Goal: Task Accomplishment & Management: Use online tool/utility

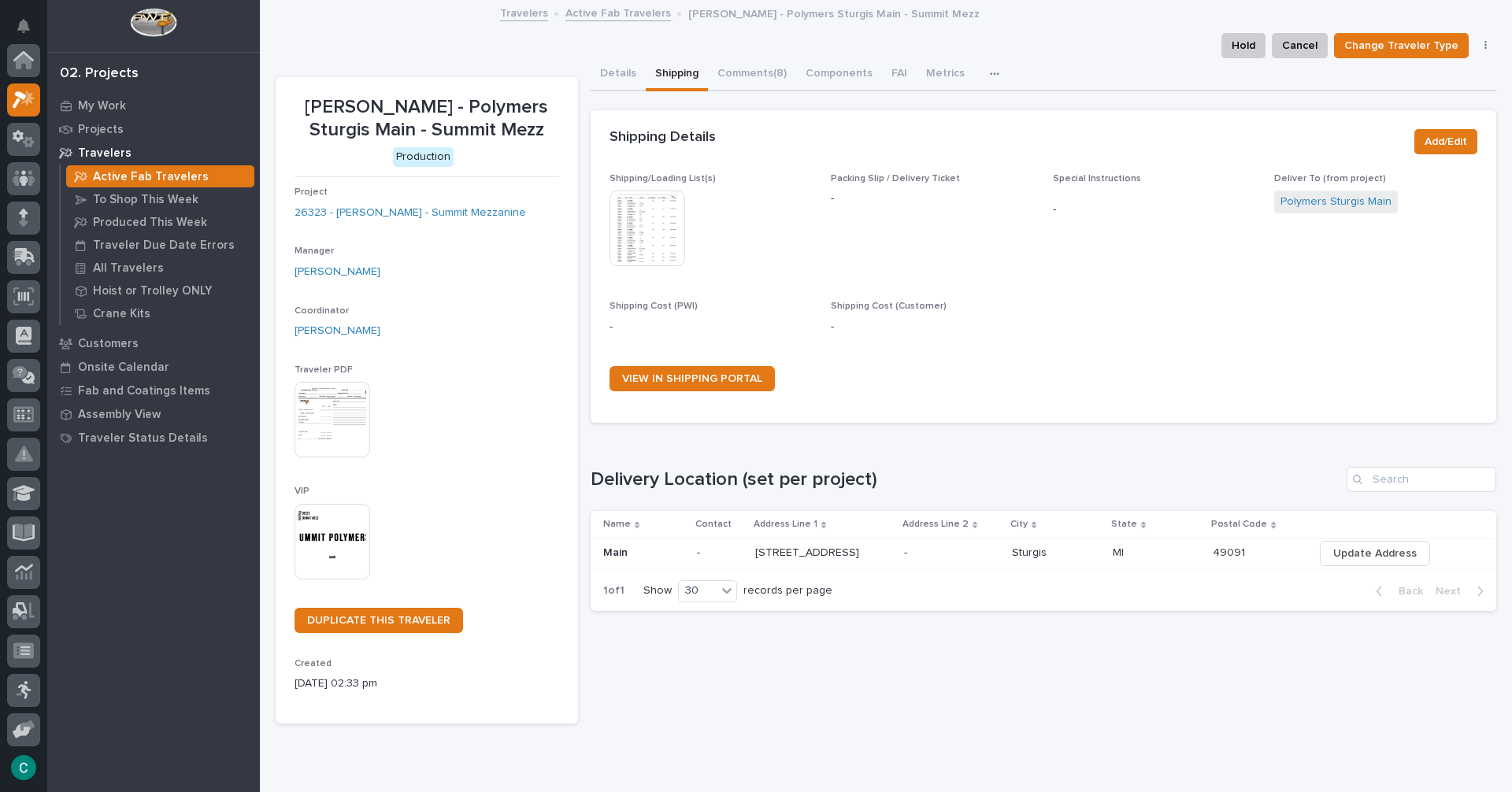
scroll to position [40, 0]
click at [591, 13] on link "Active Fab Travelers" at bounding box center [618, 11] width 106 height 18
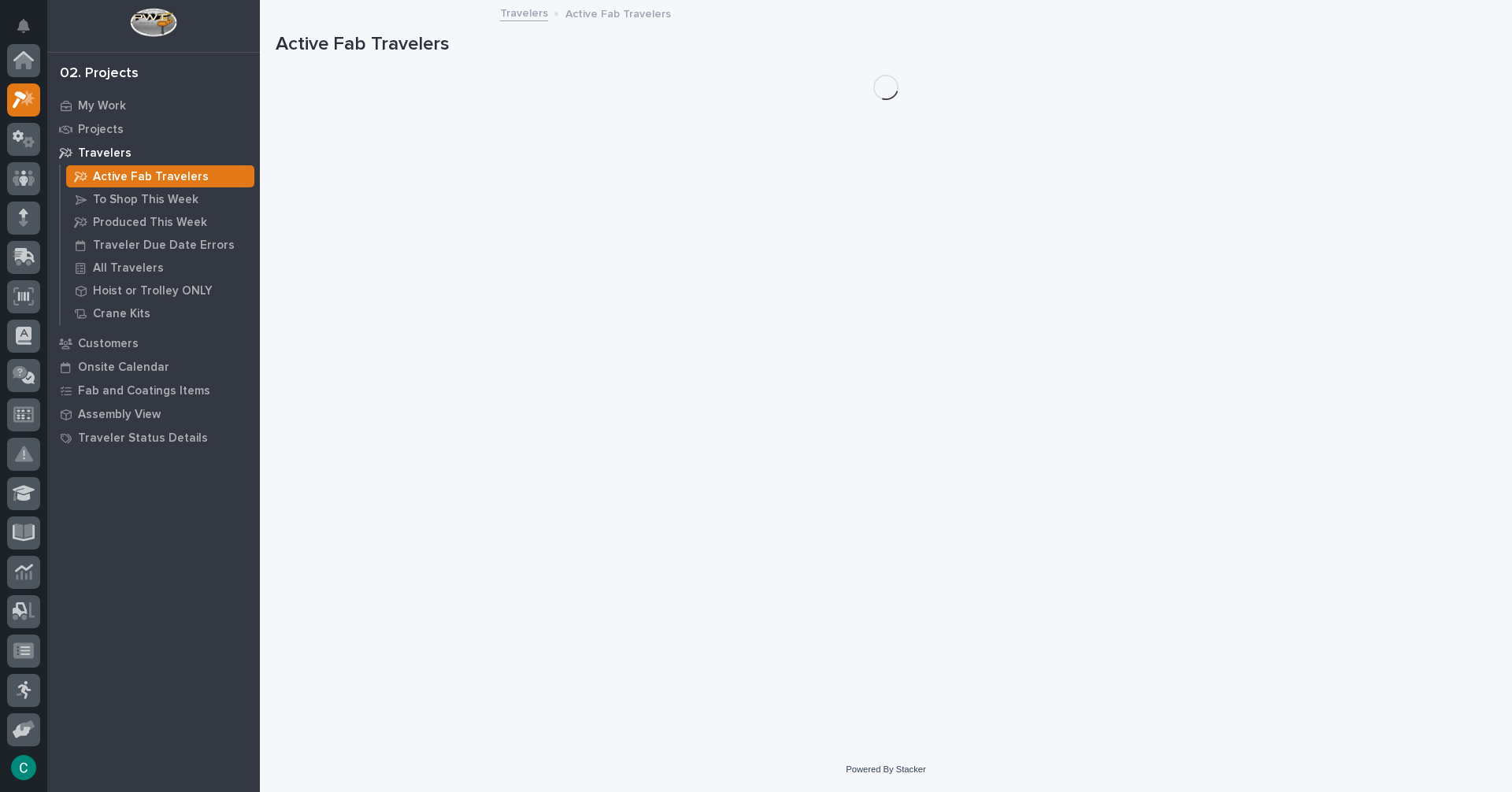
scroll to position [40, 0]
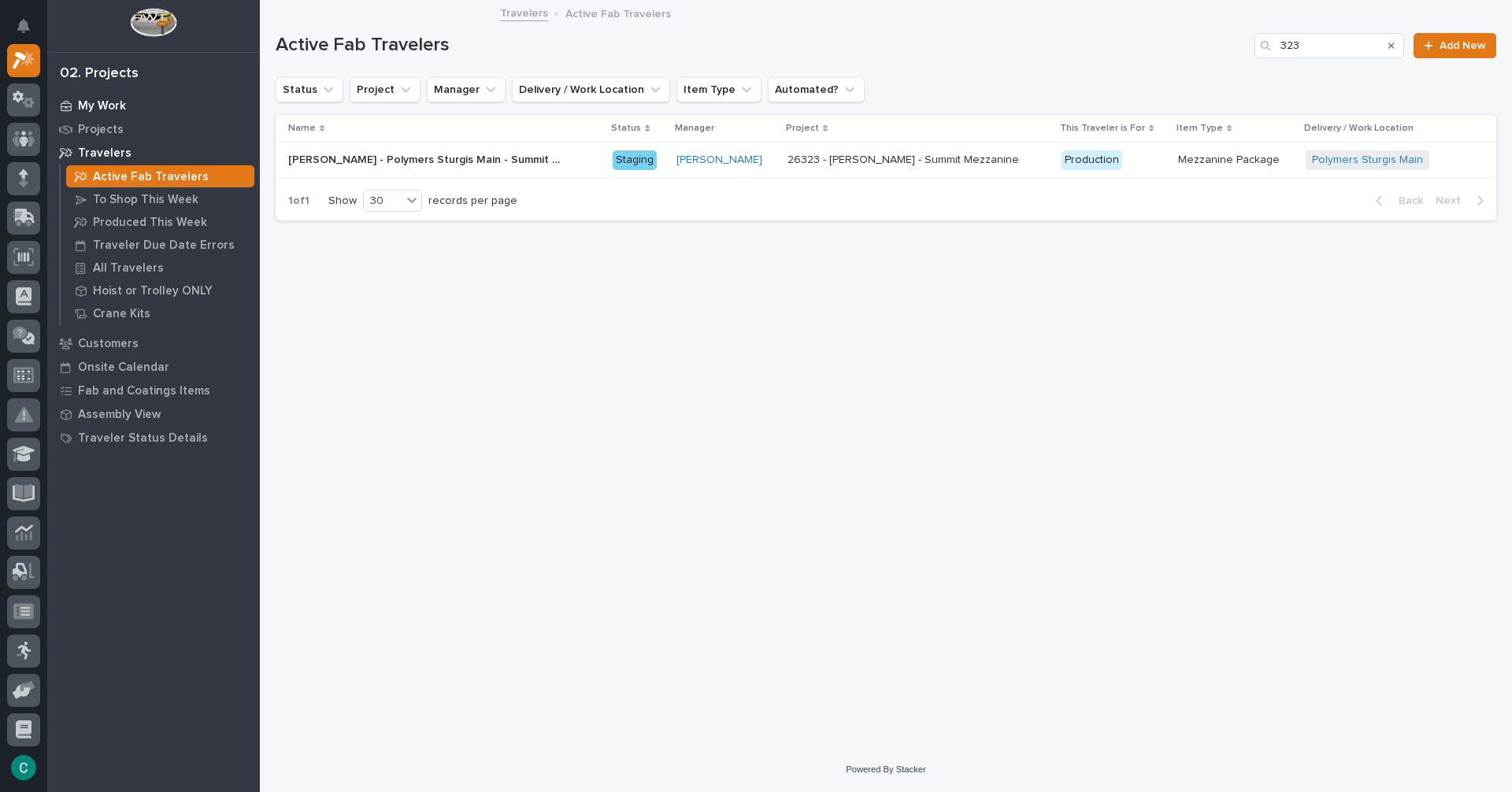
click at [96, 101] on p "My Work" at bounding box center [102, 105] width 48 height 14
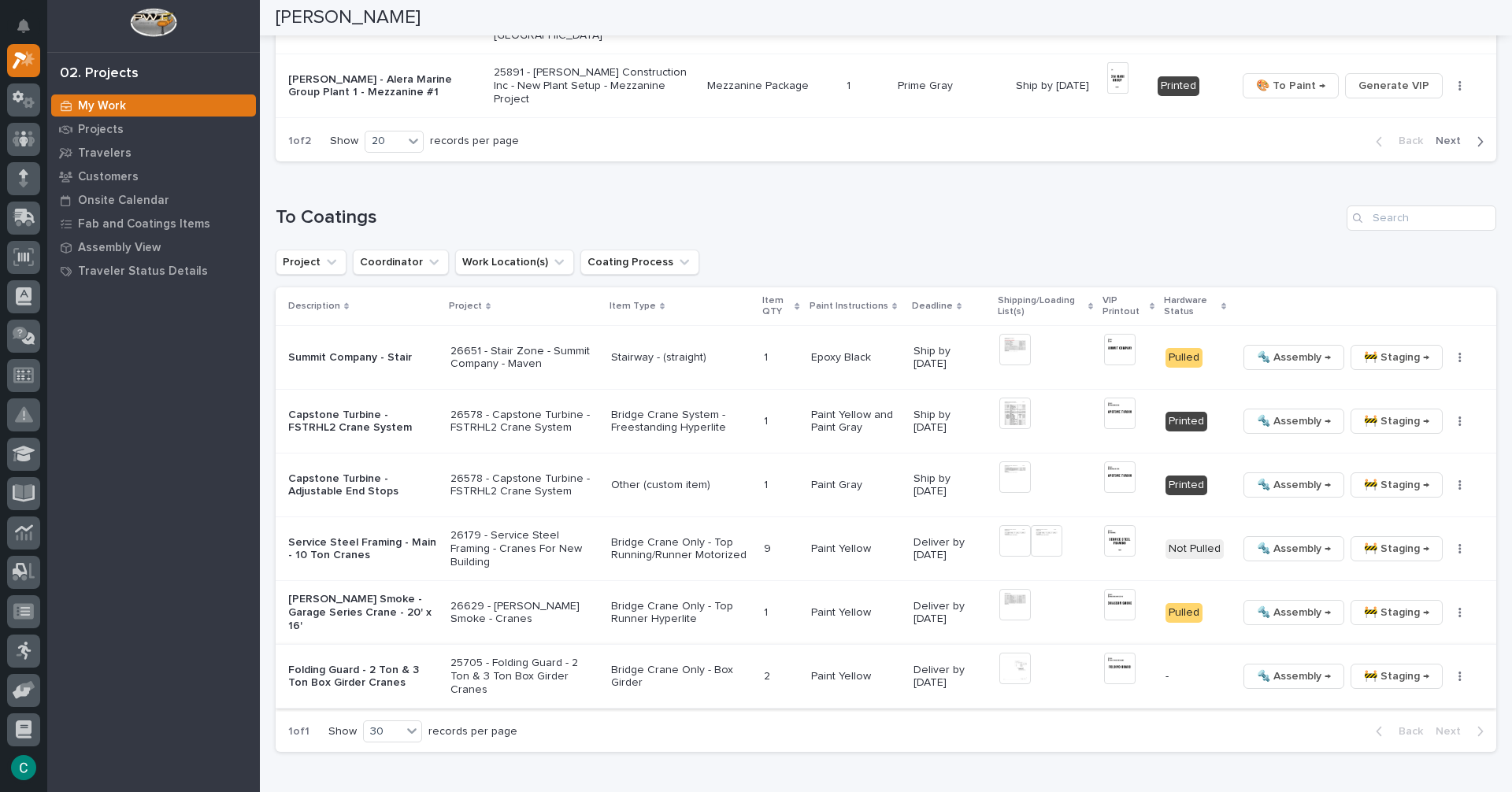
scroll to position [1416, 0]
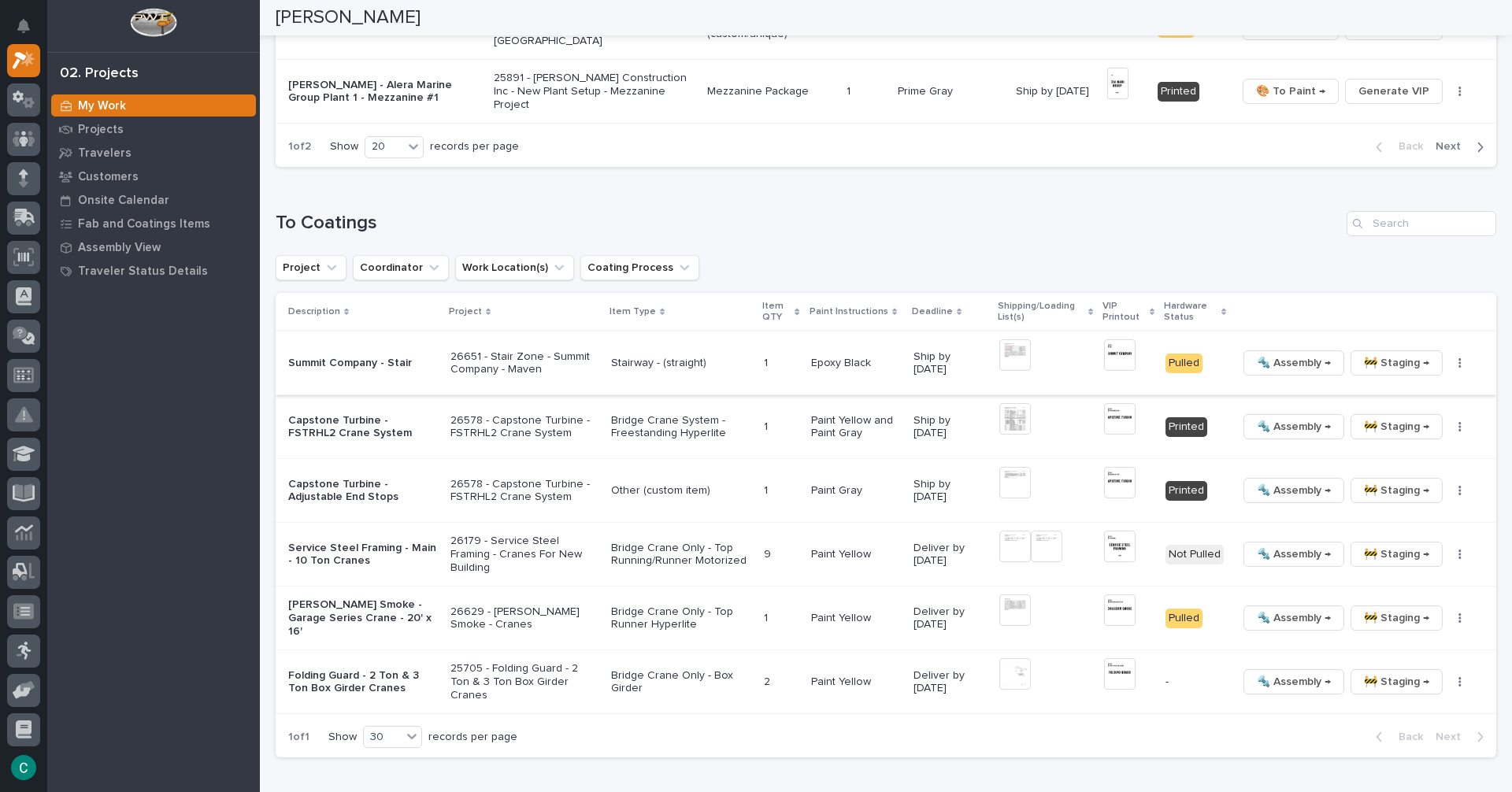
click at [1116, 354] on img at bounding box center [1119, 354] width 31 height 31
click at [1373, 364] on span "🚧 Staging →" at bounding box center [1396, 363] width 65 height 19
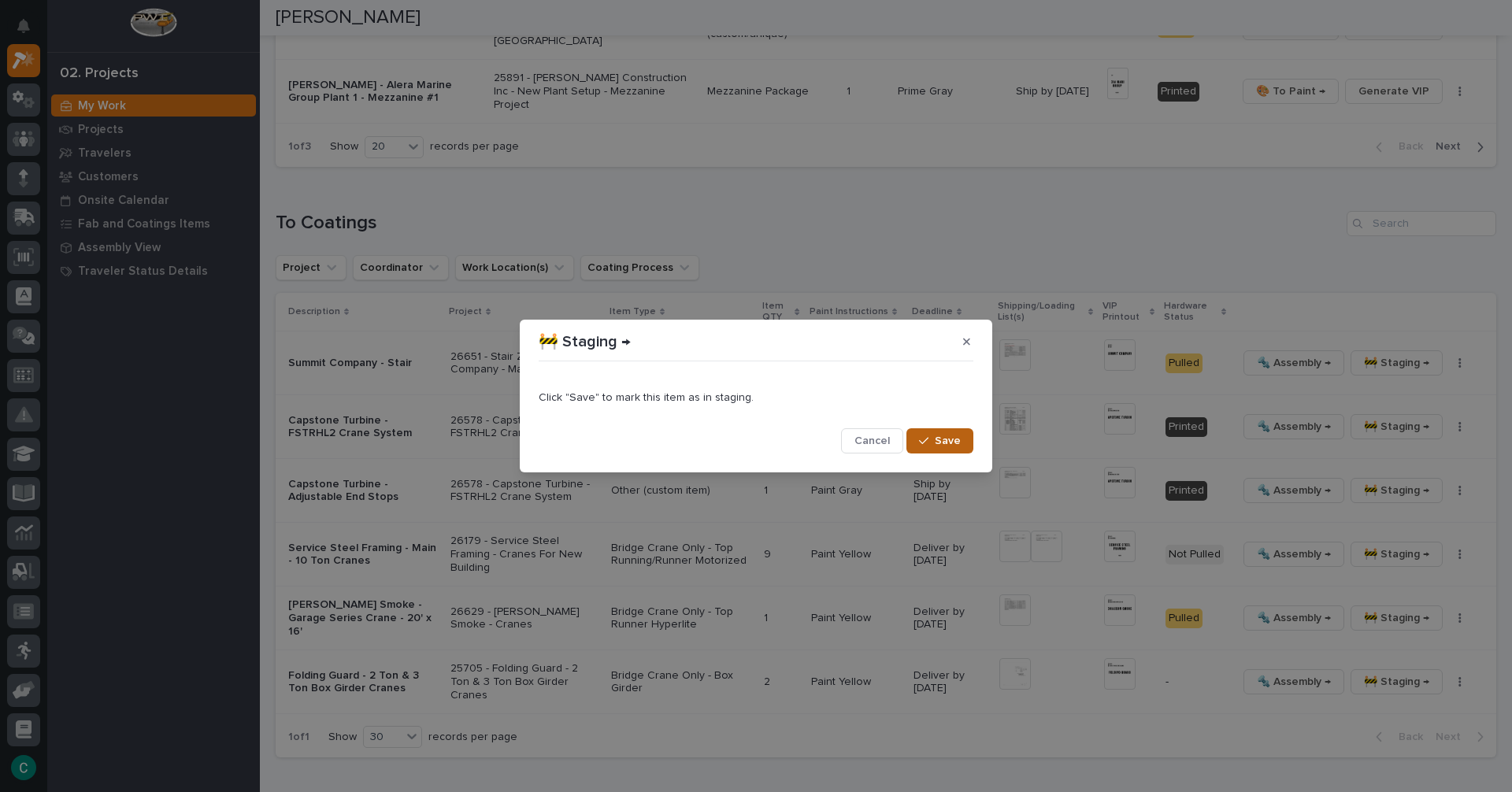
click at [952, 444] on span "Save" at bounding box center [948, 441] width 26 height 14
